Goal: Transaction & Acquisition: Purchase product/service

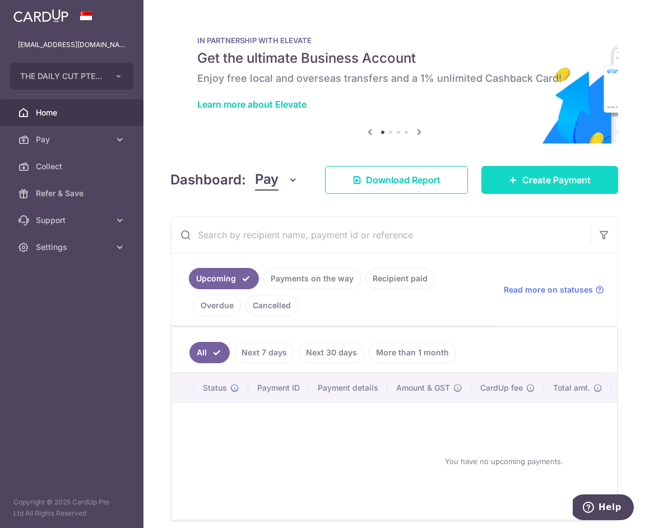
click at [555, 178] on span "Create Payment" at bounding box center [556, 179] width 68 height 13
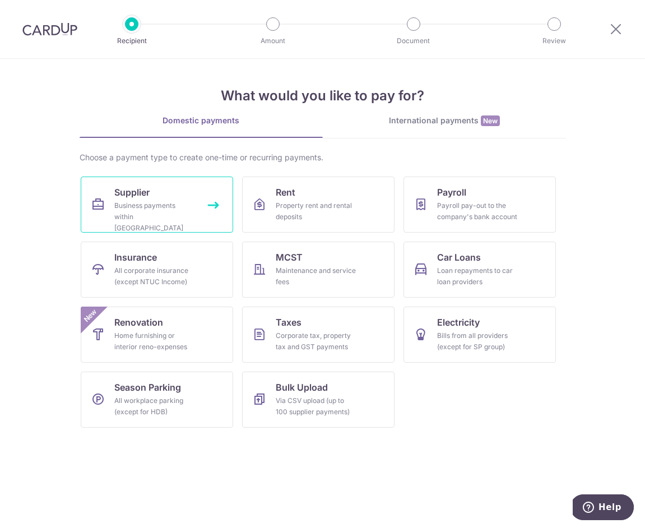
click at [118, 218] on div "Business payments within Singapore" at bounding box center [154, 217] width 81 height 34
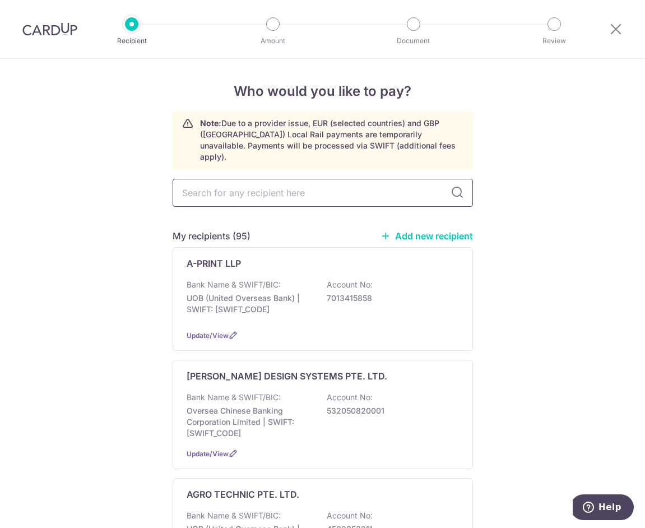
click at [295, 182] on input "text" at bounding box center [323, 193] width 300 height 28
type input "nic"
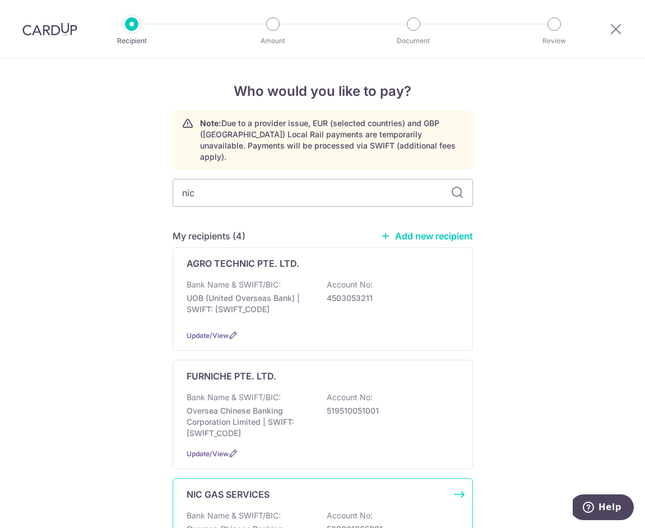
click at [245, 510] on p "Bank Name & SWIFT/BIC:" at bounding box center [234, 515] width 94 height 11
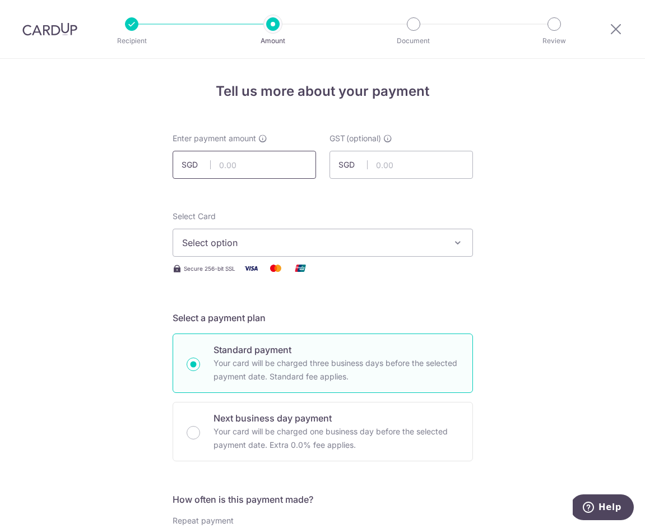
click at [249, 161] on input "text" at bounding box center [244, 165] width 143 height 28
paste input "NIC GAS SE"
type input "NIC GAS SE"
click at [259, 151] on input "text" at bounding box center [244, 165] width 143 height 28
paste input "2,280.00"
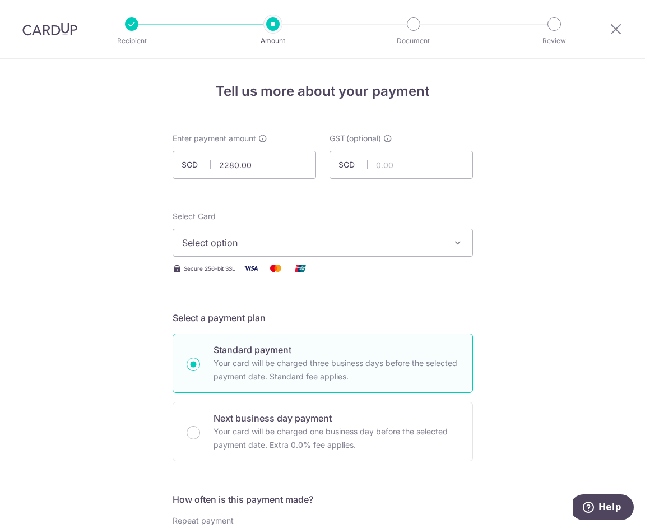
type input "2,280.00"
click at [236, 234] on button "Select option" at bounding box center [323, 243] width 300 height 28
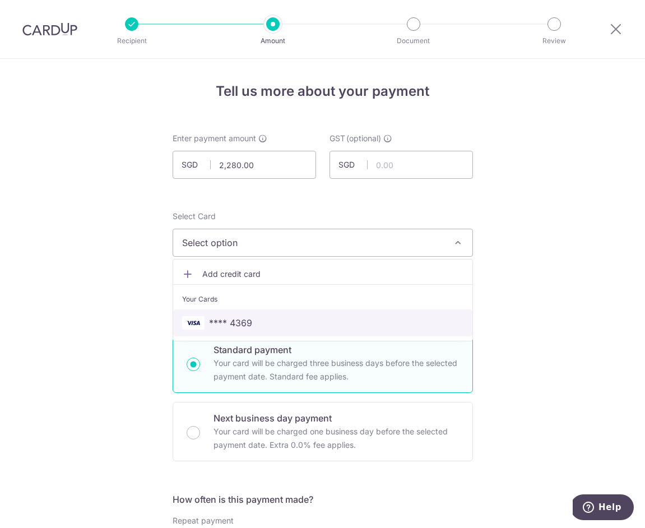
click at [242, 320] on span "**** 4369" at bounding box center [230, 322] width 43 height 13
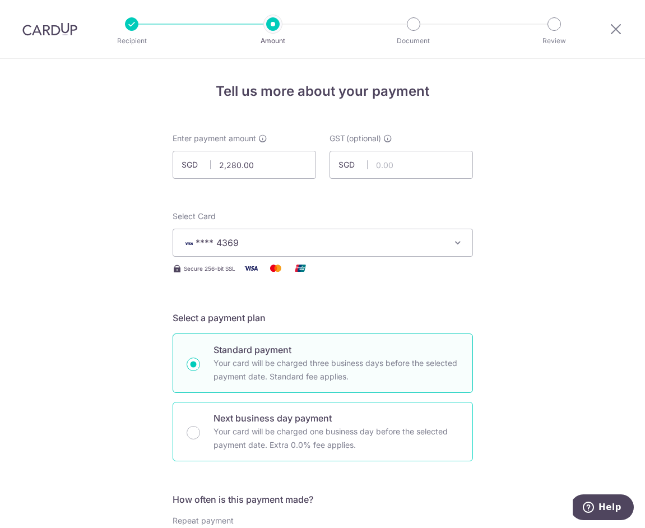
drag, startPoint x: 194, startPoint y: 435, endPoint x: 202, endPoint y: 433, distance: 8.0
click at [193, 435] on input "Next business day payment Your card will be charged one business day before the…" at bounding box center [193, 432] width 13 height 13
radio input "true"
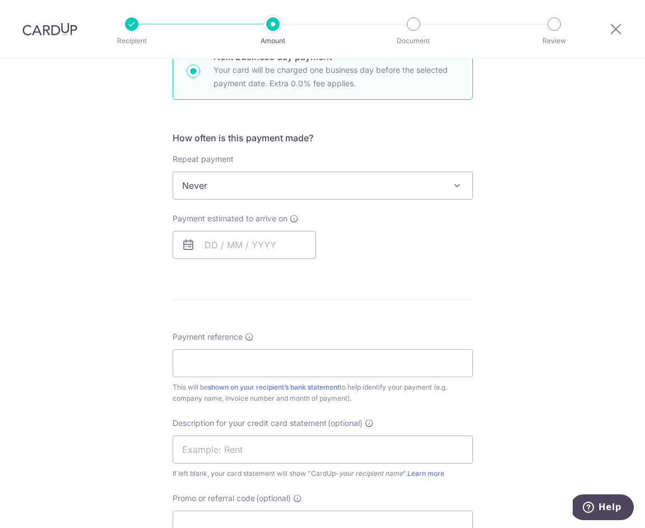
scroll to position [368, 0]
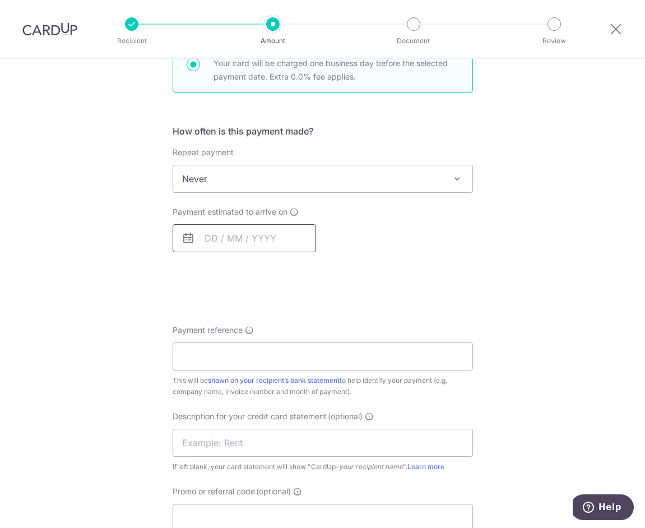
click at [225, 238] on input "text" at bounding box center [244, 238] width 143 height 28
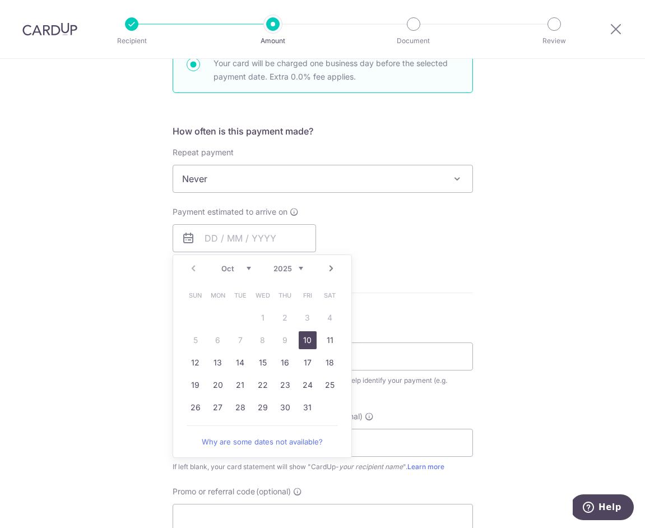
click at [308, 342] on link "10" at bounding box center [308, 340] width 18 height 18
type input "[DATE]"
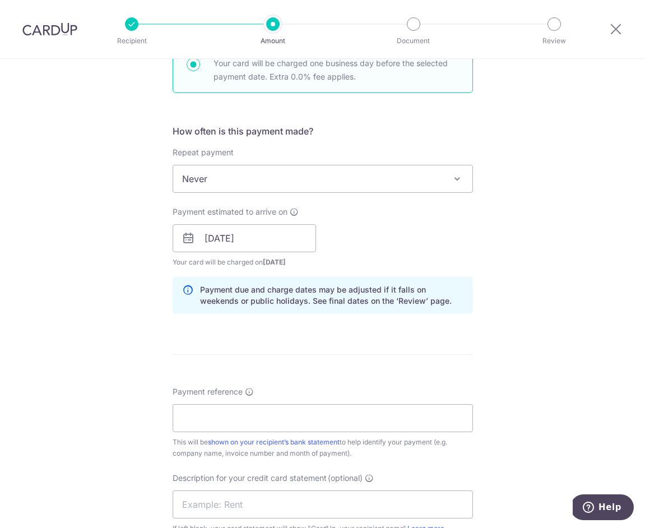
scroll to position [641, 0]
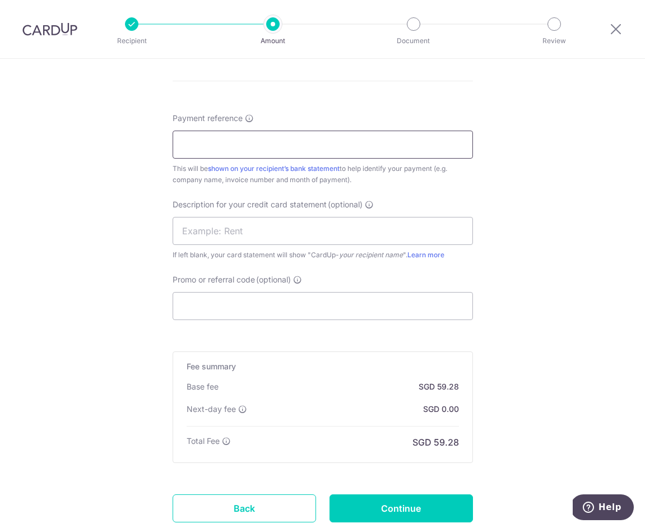
click at [206, 147] on input "Payment reference" at bounding box center [323, 145] width 300 height 28
click at [272, 144] on input "Payment reference" at bounding box center [323, 145] width 300 height 28
paste input "NIC GAS NIC/I/070/2025"
type input "NIC/I/070/2025"
click at [223, 315] on input "Promo or referral code (optional)" at bounding box center [323, 306] width 300 height 28
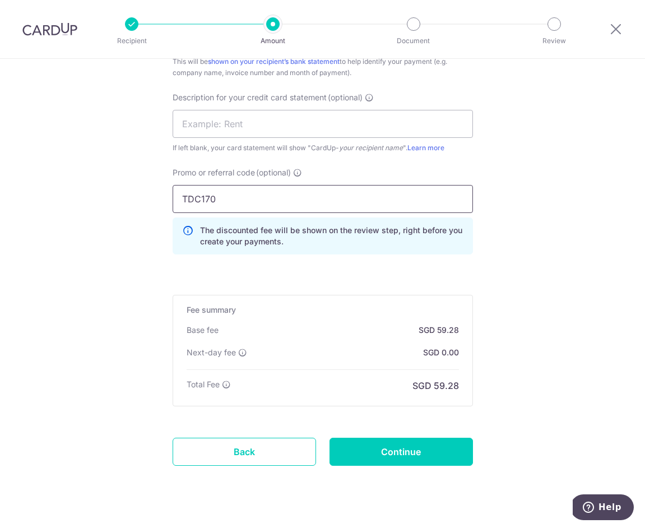
scroll to position [770, 0]
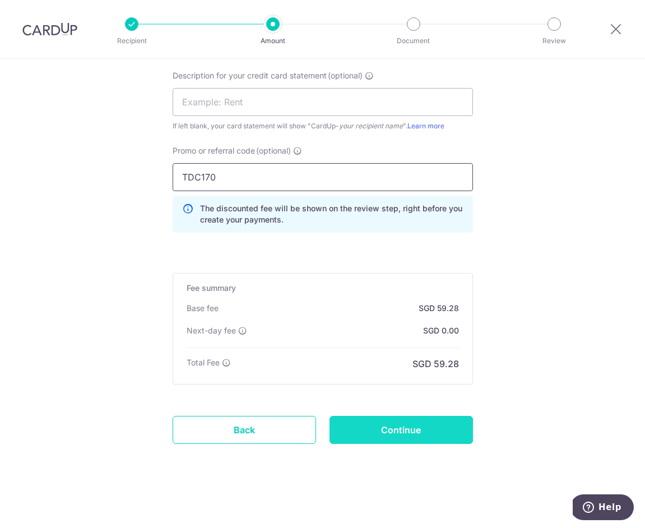
type input "TDC170"
click at [369, 432] on input "Continue" at bounding box center [400, 430] width 143 height 28
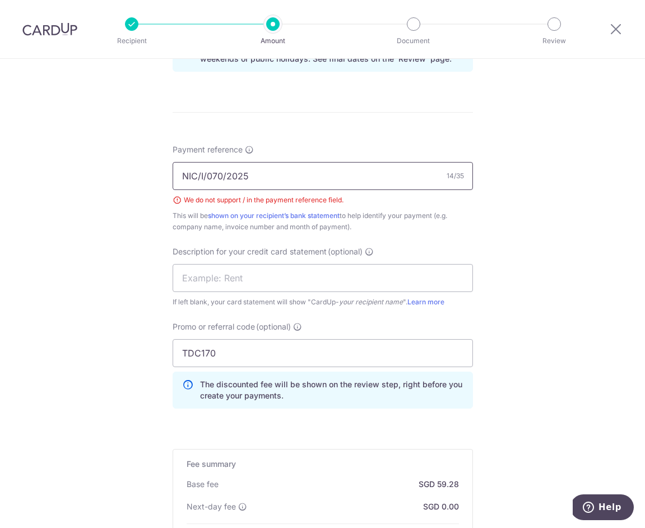
scroll to position [596, 0]
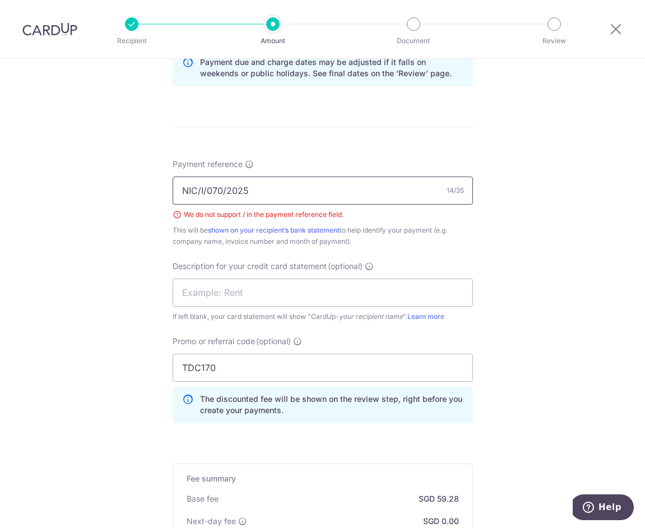
click at [225, 191] on input "NIC/I/070/2025" at bounding box center [323, 190] width 300 height 28
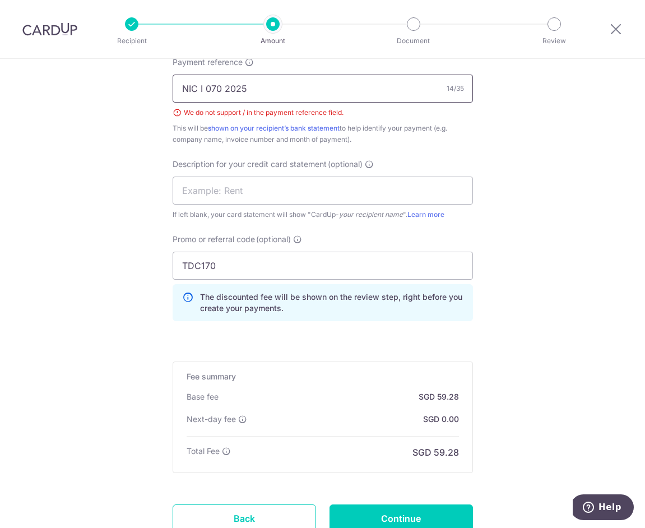
scroll to position [786, 0]
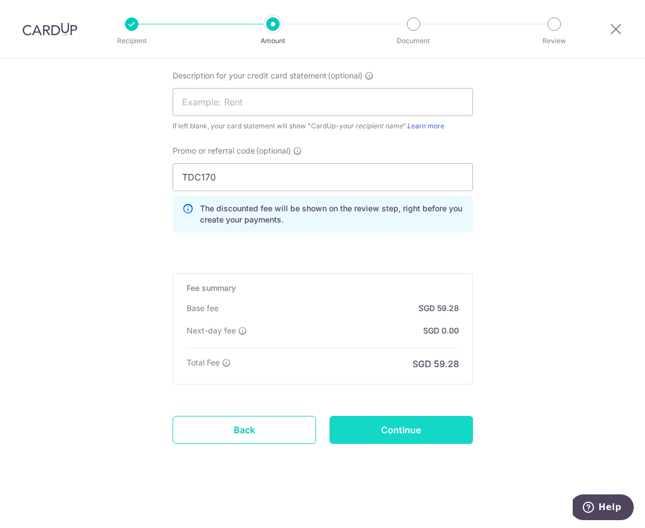
type input "NIC I 070 2025"
click at [428, 429] on input "Continue" at bounding box center [400, 430] width 143 height 28
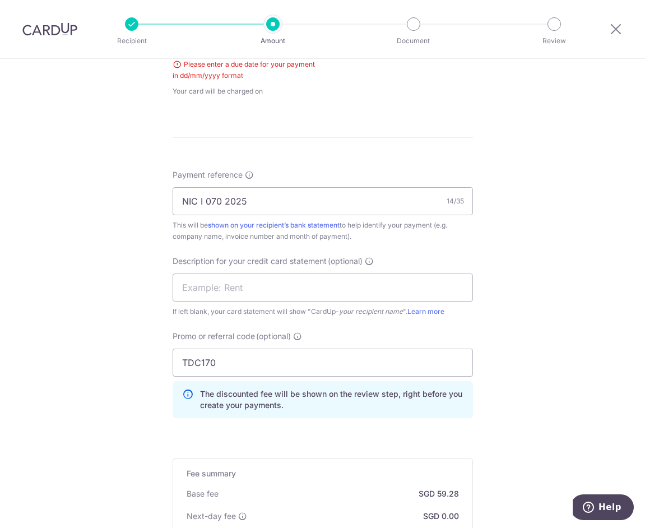
scroll to position [378, 0]
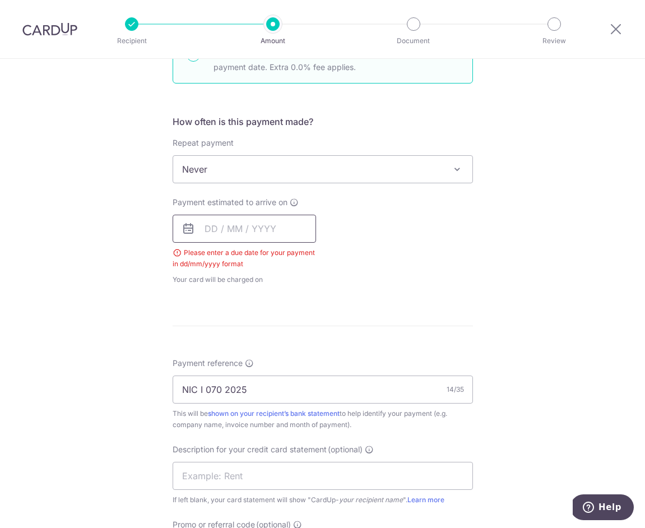
click at [252, 224] on input "text" at bounding box center [244, 229] width 143 height 28
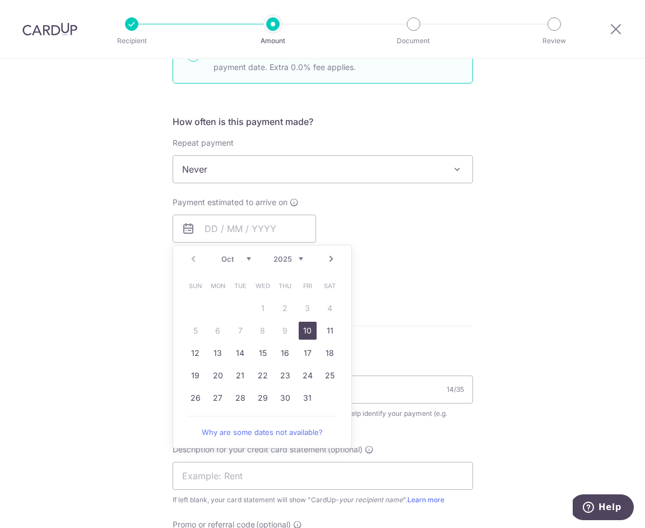
click at [310, 330] on link "10" at bounding box center [308, 331] width 18 height 18
type input "[DATE]"
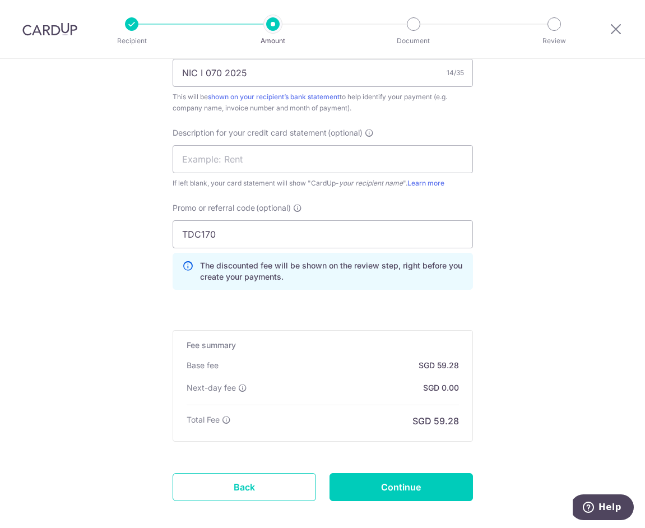
scroll to position [770, 0]
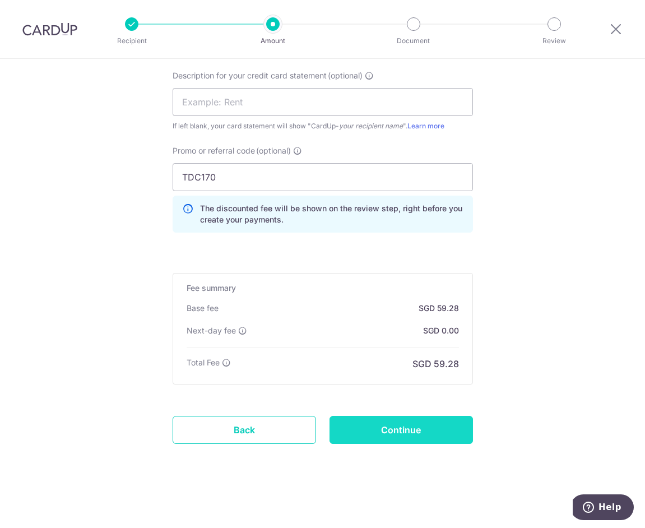
click at [387, 424] on input "Continue" at bounding box center [400, 430] width 143 height 28
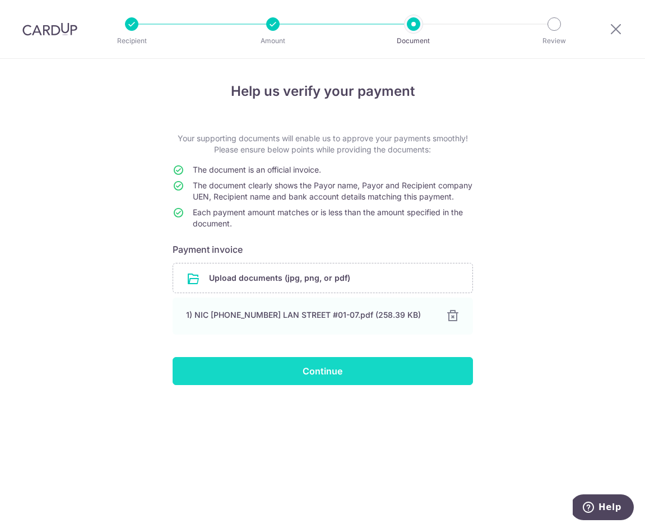
click at [319, 382] on input "Continue" at bounding box center [323, 371] width 300 height 28
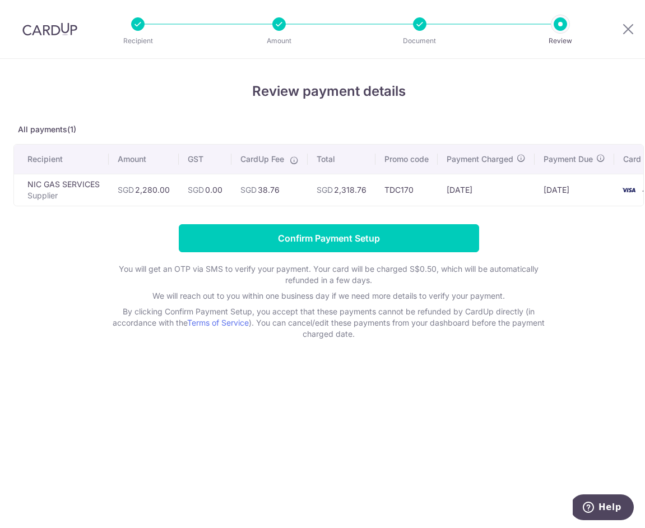
click at [345, 189] on td "SGD 2,318.76" at bounding box center [342, 190] width 68 height 32
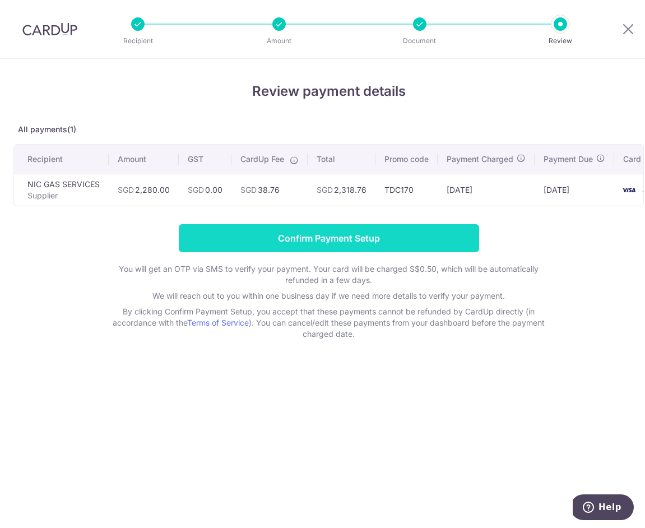
copy td "2,318.76"
click at [292, 243] on input "Confirm Payment Setup" at bounding box center [329, 238] width 300 height 28
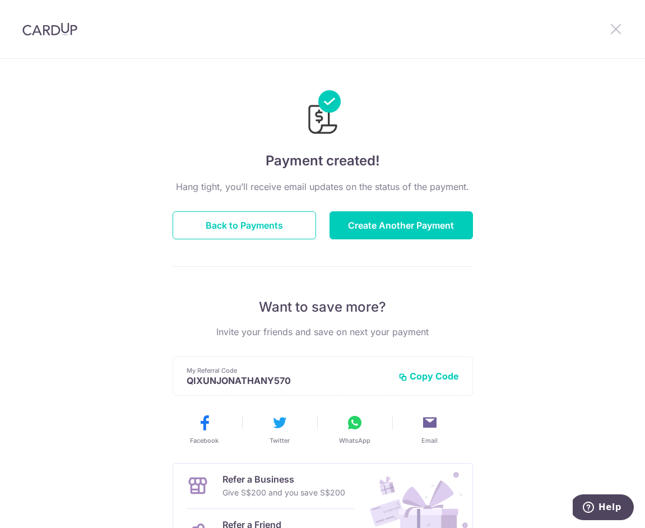
click at [620, 25] on icon at bounding box center [615, 29] width 13 height 14
